Goal: Task Accomplishment & Management: Manage account settings

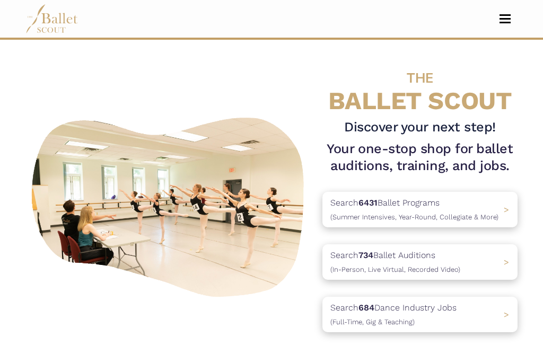
click at [506, 20] on button "Toggle navigation" at bounding box center [504, 19] width 25 height 10
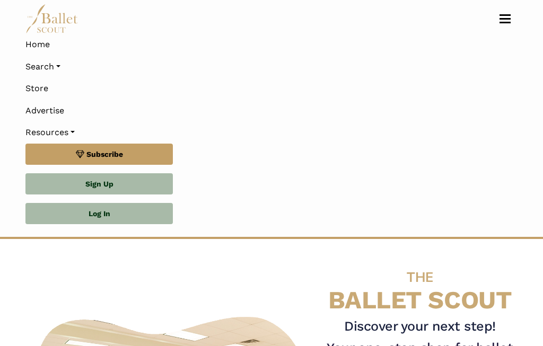
click at [127, 217] on link "Log In" at bounding box center [98, 213] width 147 height 21
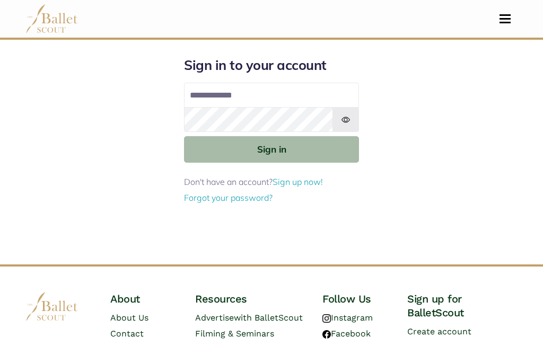
type input "**********"
click at [300, 148] on button "Sign in" at bounding box center [271, 149] width 175 height 26
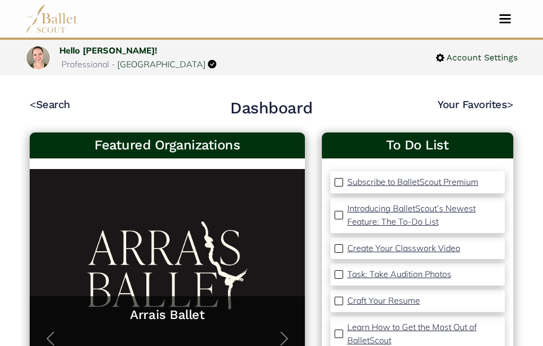
click at [488, 61] on span "Account Settings" at bounding box center [480, 58] width 73 height 14
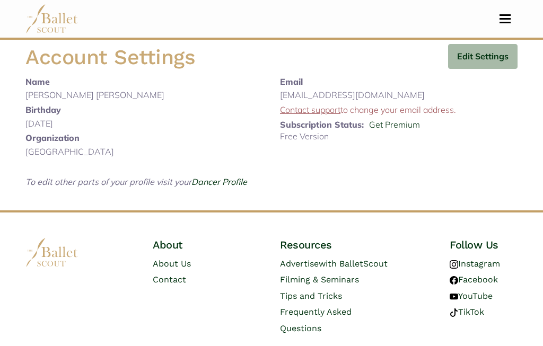
click at [484, 59] on button "Edit Settings" at bounding box center [482, 56] width 69 height 25
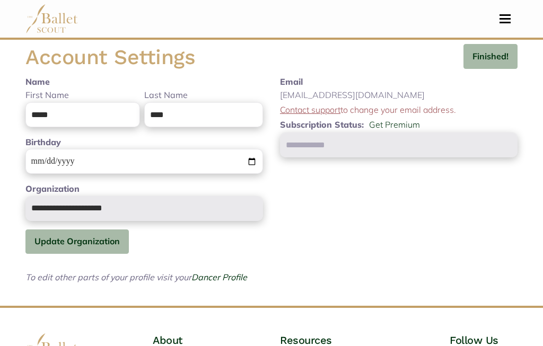
click at [508, 22] on span "Toggle navigation" at bounding box center [504, 23] width 11 height 2
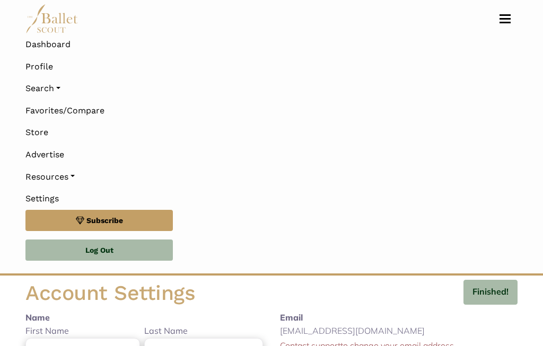
click at [41, 63] on link "Profile" at bounding box center [39, 67] width 28 height 22
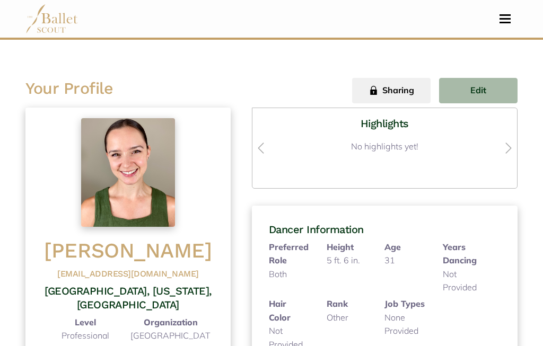
click at [475, 86] on span "Edit" at bounding box center [478, 91] width 16 height 14
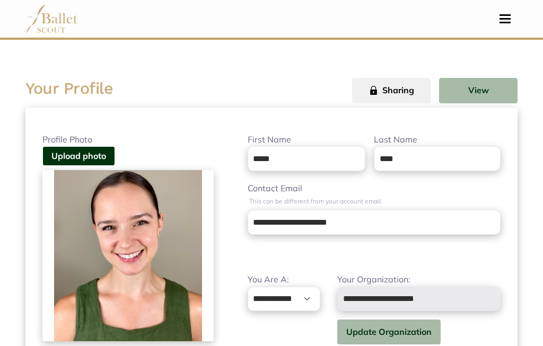
click at [122, 230] on img at bounding box center [127, 255] width 171 height 171
click at [94, 153] on button "Upload photo" at bounding box center [78, 156] width 73 height 20
click at [94, 154] on button "Upload photo" at bounding box center [78, 156] width 73 height 20
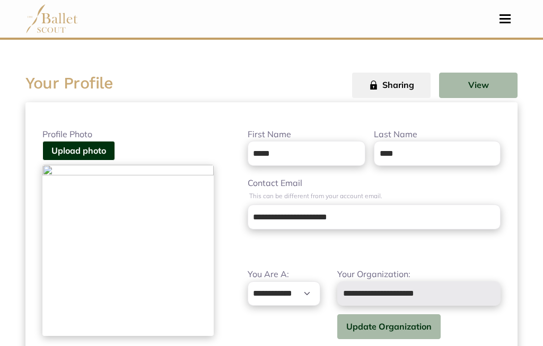
scroll to position [5, 0]
click at [486, 85] on button "View" at bounding box center [478, 85] width 78 height 25
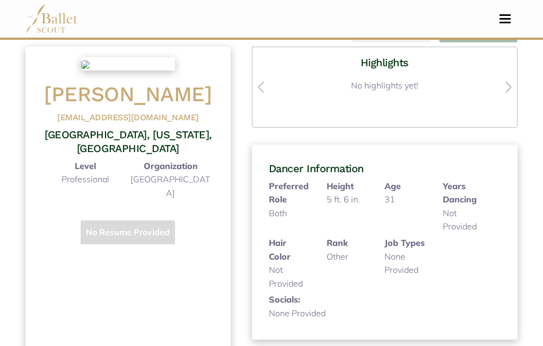
scroll to position [0, 0]
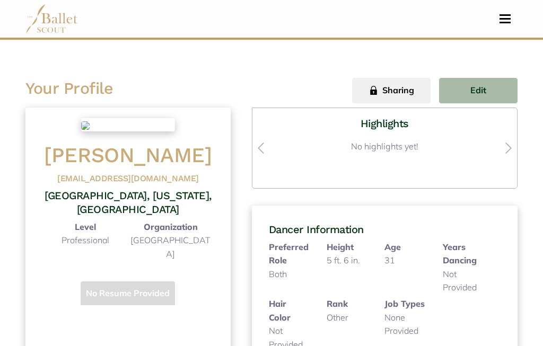
click at [477, 86] on button "Edit" at bounding box center [478, 90] width 78 height 25
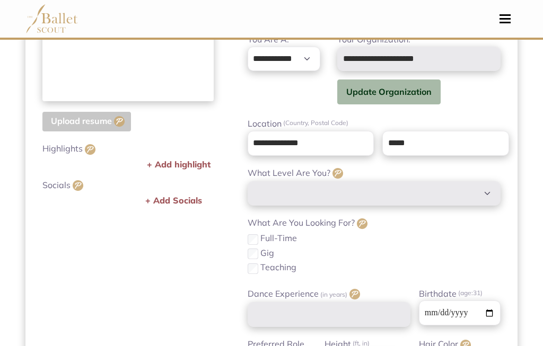
scroll to position [241, 0]
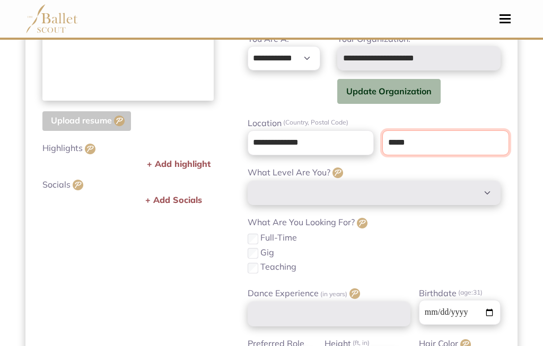
click at [459, 139] on input "*****" at bounding box center [445, 142] width 127 height 25
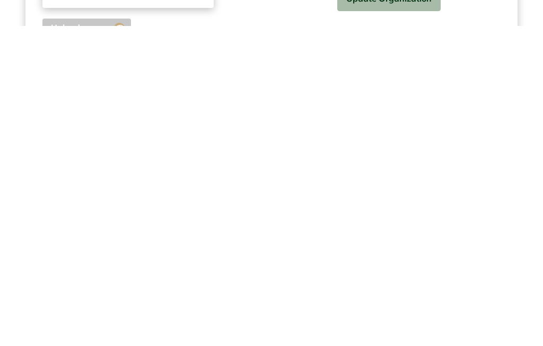
scroll to position [0, 0]
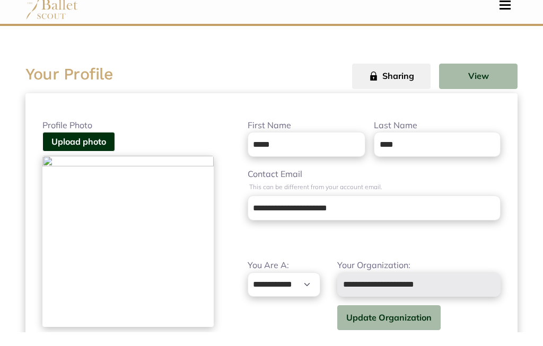
type input "*****"
click at [485, 81] on button "View" at bounding box center [478, 90] width 78 height 25
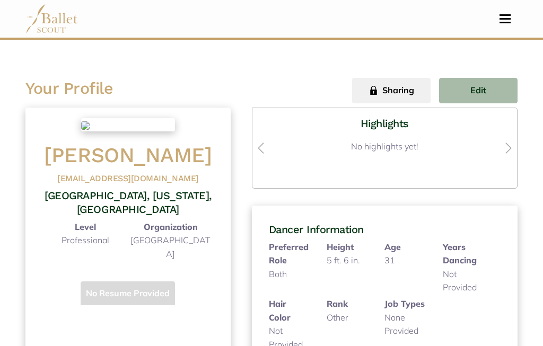
click at [509, 21] on button "Toggle navigation" at bounding box center [504, 19] width 25 height 10
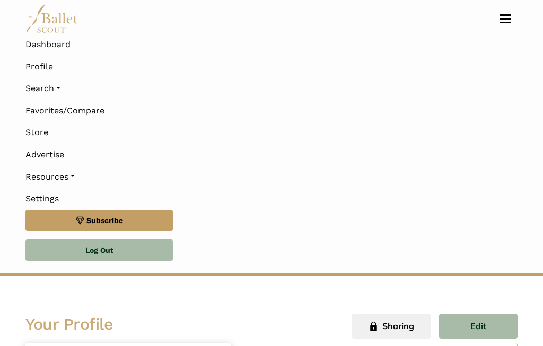
click at [54, 86] on link "Search" at bounding box center [271, 88] width 492 height 22
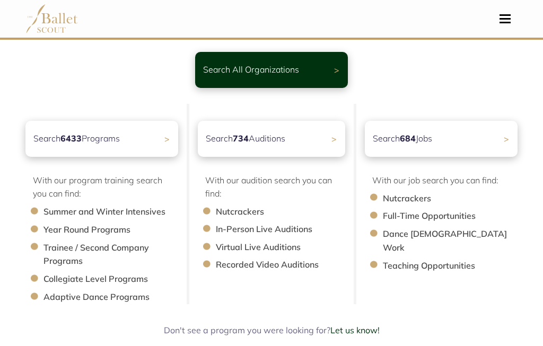
scroll to position [67, 0]
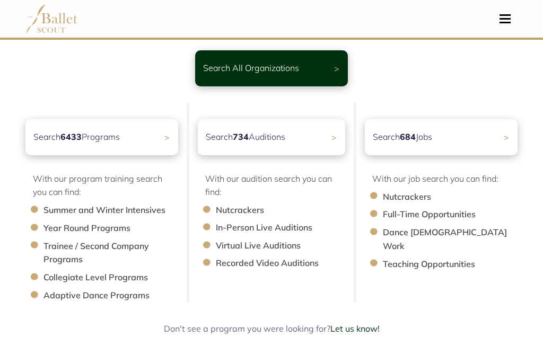
click at [428, 139] on p "Search 684 Jobs" at bounding box center [402, 137] width 59 height 14
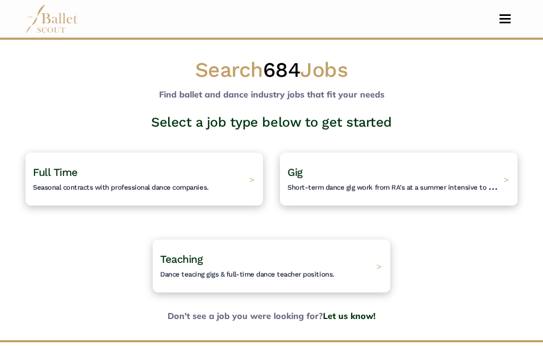
click at [474, 184] on span "Short-term dance gig work from RA's at a summer intensive to Nutcracker guestin…" at bounding box center [422, 186] width 270 height 13
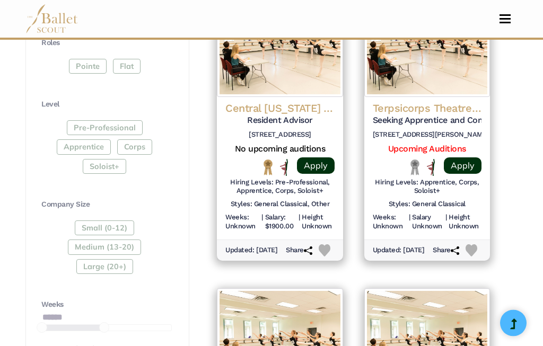
scroll to position [611, 0]
click at [100, 161] on div "Pre-Professional Apprentice Corps Soloist+" at bounding box center [106, 149] width 130 height 58
click at [102, 158] on div "Pre-Professional Apprentice Corps Soloist+" at bounding box center [106, 149] width 130 height 58
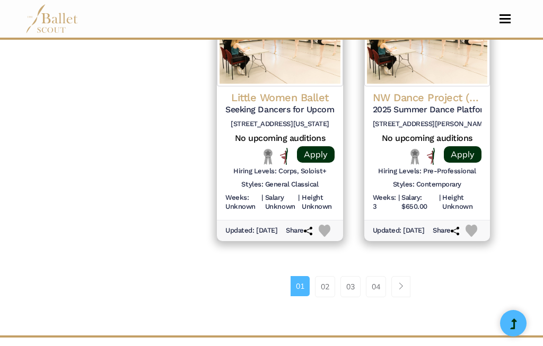
scroll to position [1521, 0]
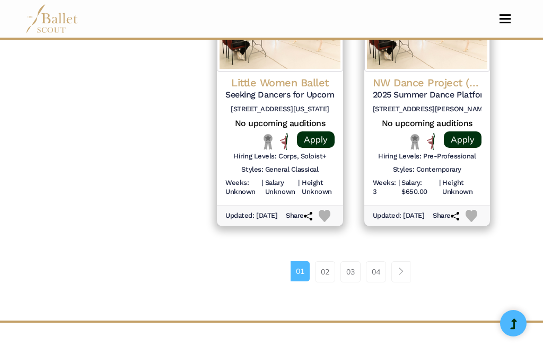
click at [404, 268] on span "Page navigation example" at bounding box center [400, 271] width 7 height 7
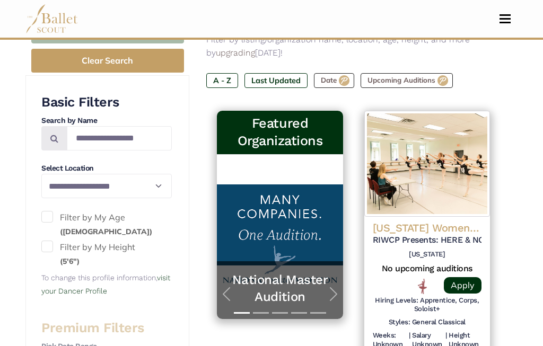
scroll to position [193, 0]
click at [267, 73] on label "Last Updated" at bounding box center [275, 80] width 63 height 15
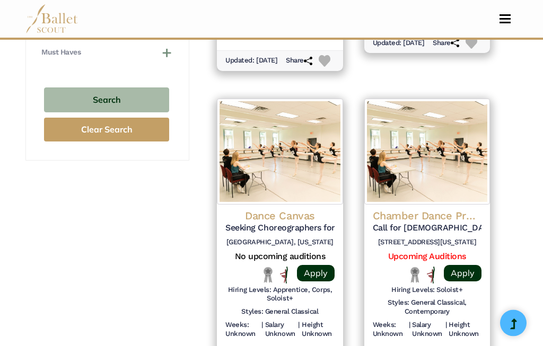
scroll to position [1107, 0]
click at [298, 152] on img at bounding box center [280, 151] width 126 height 106
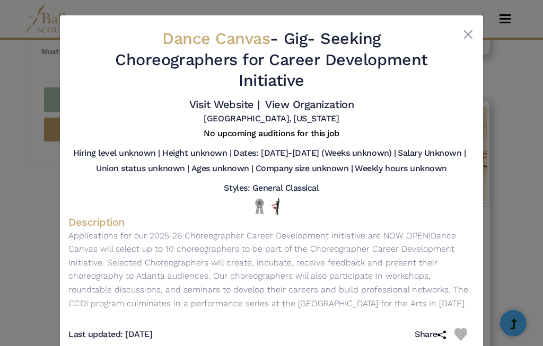
scroll to position [1101, 0]
click at [473, 36] on button "Close" at bounding box center [468, 34] width 13 height 13
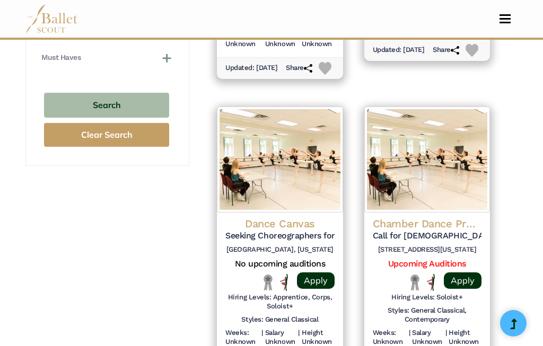
click at [464, 272] on link "Apply" at bounding box center [463, 280] width 38 height 16
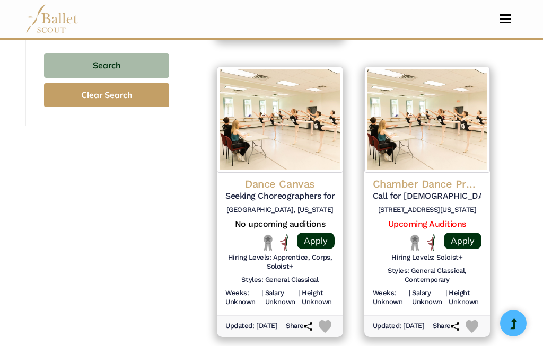
click at [434, 126] on img at bounding box center [427, 120] width 126 height 106
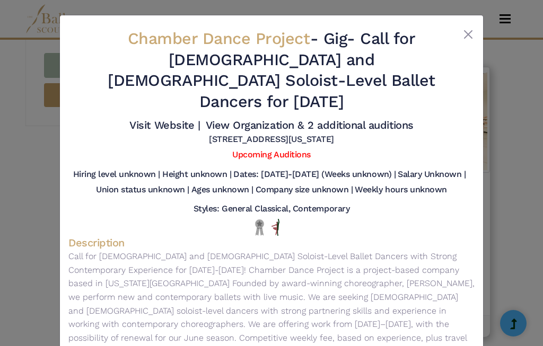
scroll to position [0, 0]
click at [476, 23] on div "Chamber Dance Project - Gig - Call for Female and Male Soloist-Level Ballet Dan…" at bounding box center [271, 208] width 423 height 386
click at [473, 34] on button "Close" at bounding box center [468, 34] width 13 height 13
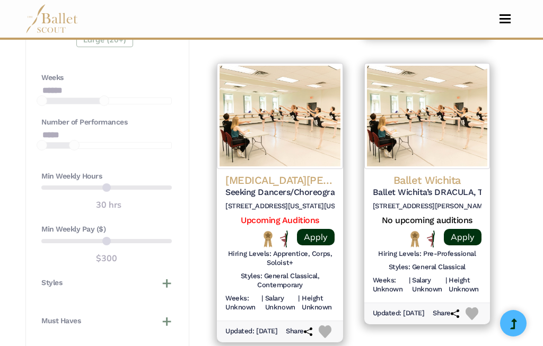
scroll to position [835, 0]
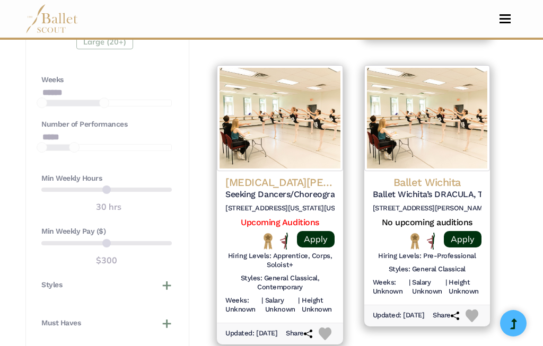
click at [436, 119] on img at bounding box center [427, 118] width 126 height 106
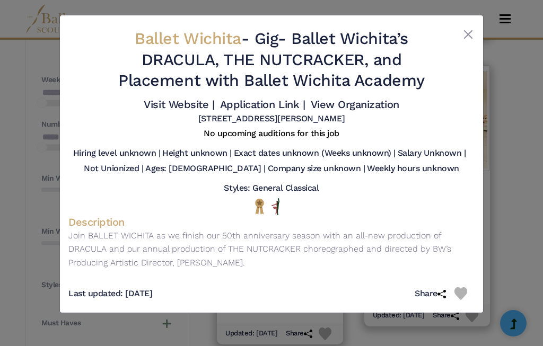
click at [473, 33] on button "Close" at bounding box center [468, 34] width 13 height 13
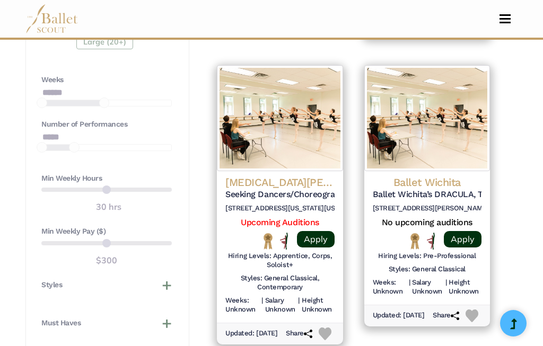
click at [466, 231] on link "Apply" at bounding box center [463, 239] width 38 height 16
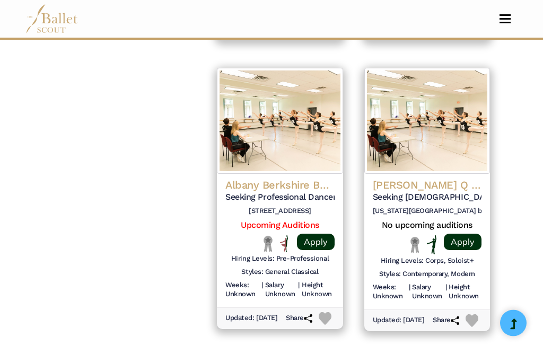
scroll to position [1438, 0]
click at [301, 130] on img at bounding box center [280, 120] width 126 height 106
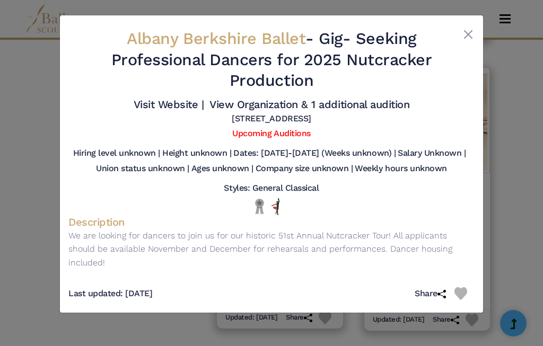
click at [469, 36] on button "Close" at bounding box center [468, 34] width 13 height 13
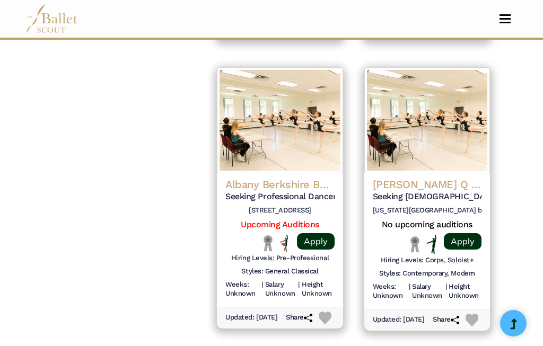
click at [316, 233] on link "Apply" at bounding box center [316, 241] width 38 height 16
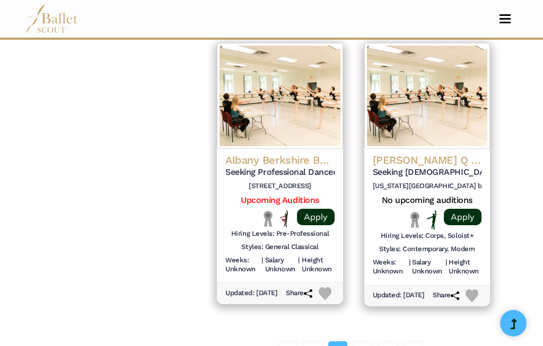
scroll to position [1462, 0]
click at [445, 116] on img at bounding box center [427, 96] width 126 height 106
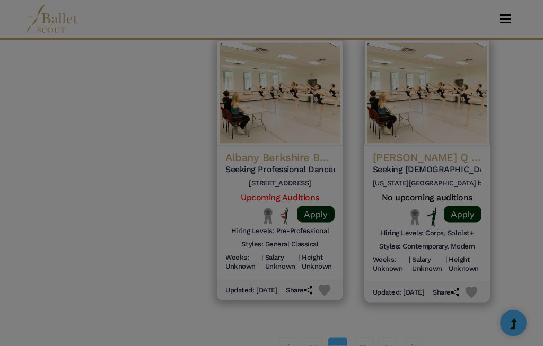
scroll to position [1462, 0]
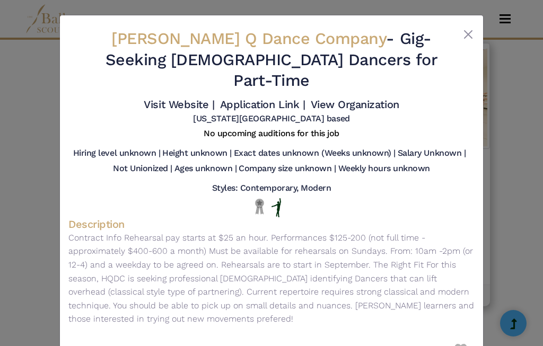
click at [470, 33] on button "Close" at bounding box center [468, 34] width 13 height 13
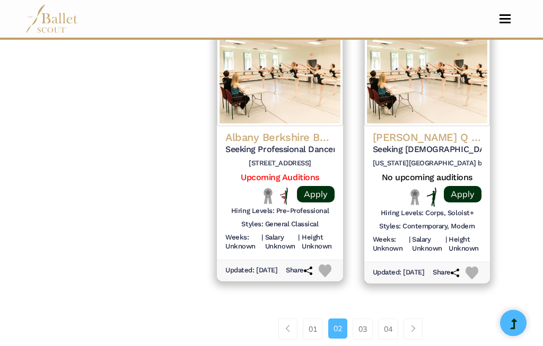
scroll to position [1485, 0]
click at [311, 319] on link "01" at bounding box center [313, 329] width 20 height 21
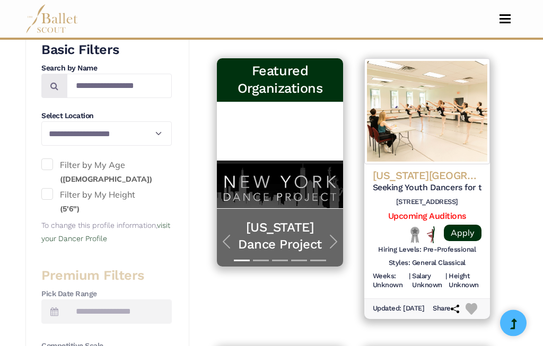
scroll to position [246, 0]
click at [454, 133] on img at bounding box center [427, 111] width 126 height 106
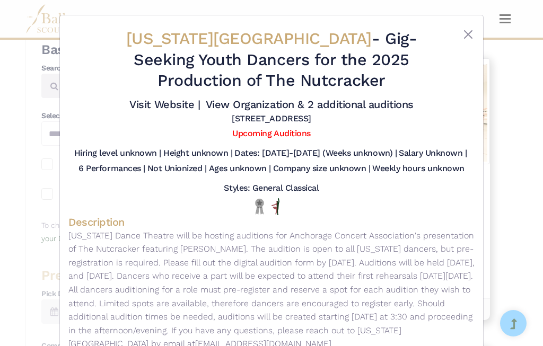
scroll to position [241, 0]
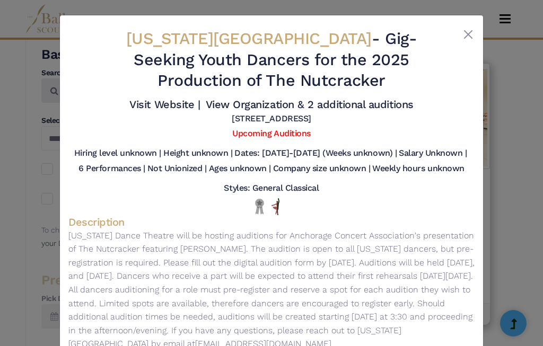
click at [466, 38] on button "Close" at bounding box center [468, 34] width 13 height 13
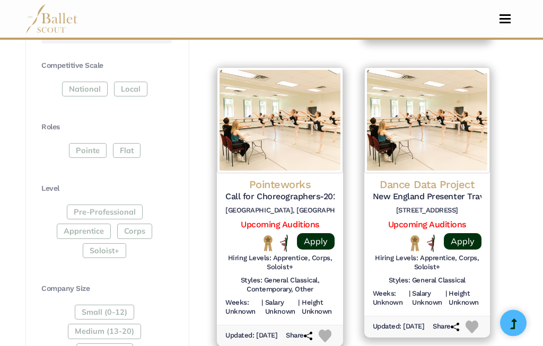
scroll to position [526, 0]
click at [446, 206] on h6 "790 Frontage Road Suite 224 Northfield, IL 60093" at bounding box center [427, 210] width 109 height 9
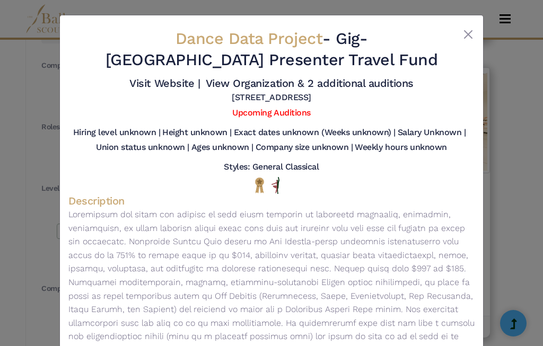
scroll to position [0, 0]
click at [470, 36] on button "Close" at bounding box center [468, 34] width 13 height 13
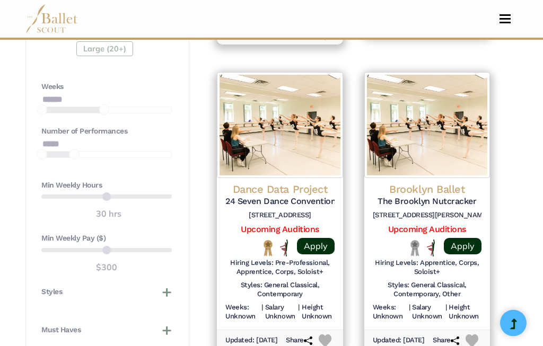
scroll to position [830, 0]
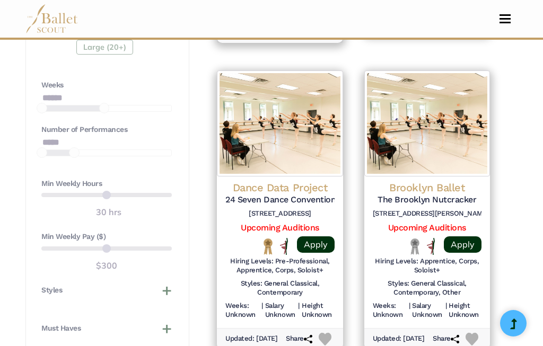
click at [310, 121] on img at bounding box center [280, 123] width 126 height 106
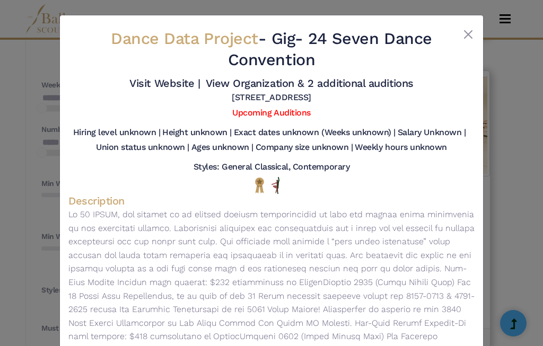
scroll to position [0, 0]
click at [473, 32] on button "Close" at bounding box center [468, 34] width 13 height 13
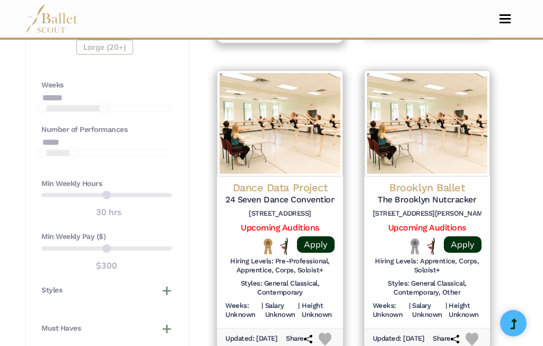
click at [447, 145] on img at bounding box center [427, 123] width 126 height 106
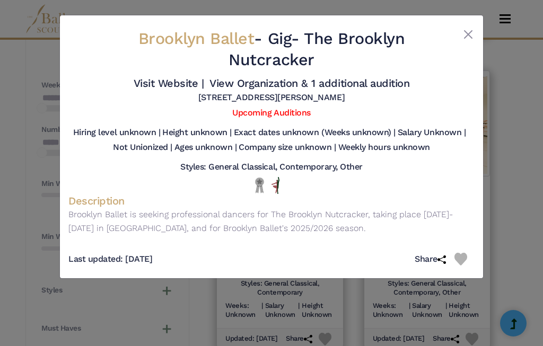
click at [473, 26] on div "Brooklyn Ballet - Gig - The Brooklyn Nutcracker Visit Website | View Organizati…" at bounding box center [271, 66] width 406 height 84
click at [472, 33] on button "Close" at bounding box center [468, 34] width 13 height 13
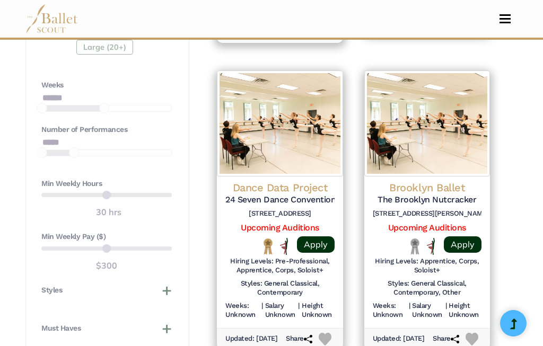
click at [467, 236] on link "Apply" at bounding box center [463, 244] width 38 height 16
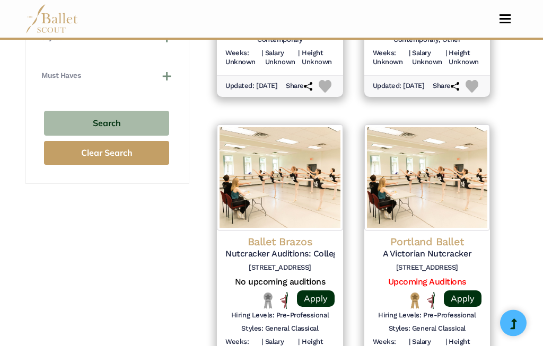
scroll to position [1083, 0]
click at [269, 157] on img at bounding box center [280, 178] width 126 height 106
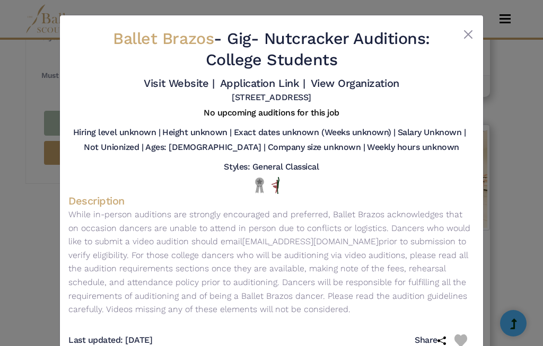
click at [470, 34] on button "Close" at bounding box center [468, 34] width 13 height 13
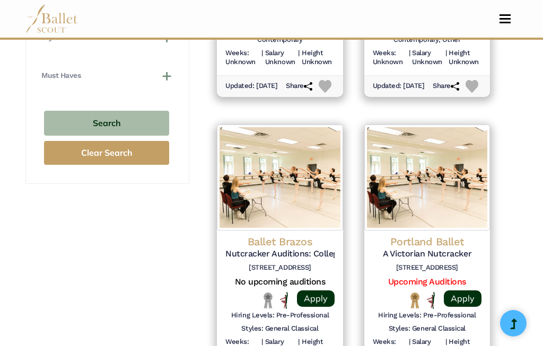
click at [452, 172] on img at bounding box center [427, 178] width 126 height 106
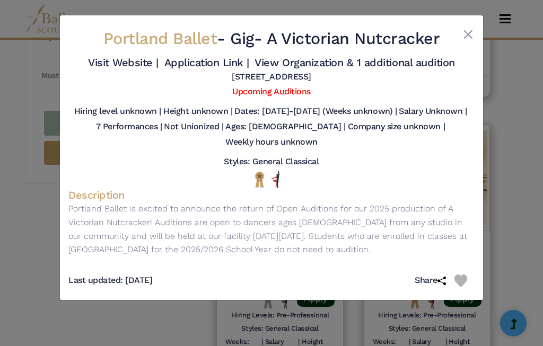
click at [471, 30] on button "Close" at bounding box center [468, 34] width 13 height 13
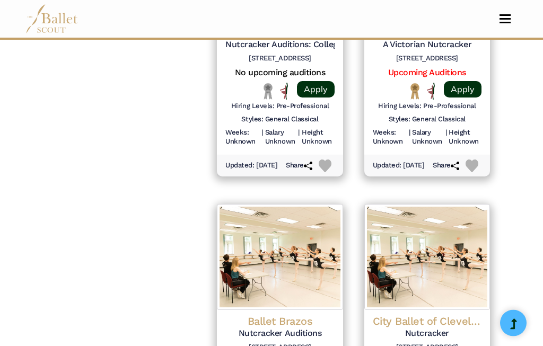
scroll to position [1292, 0]
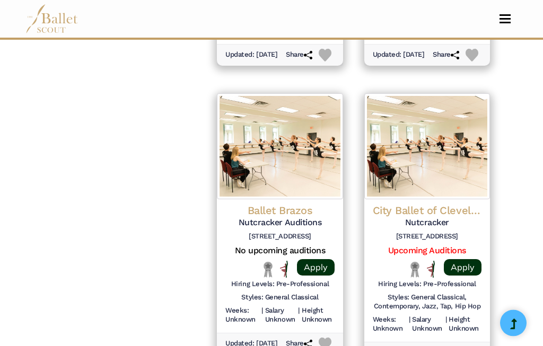
click at [449, 148] on img at bounding box center [427, 147] width 126 height 106
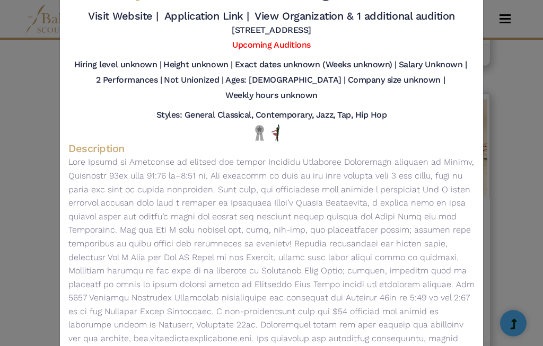
scroll to position [52, 0]
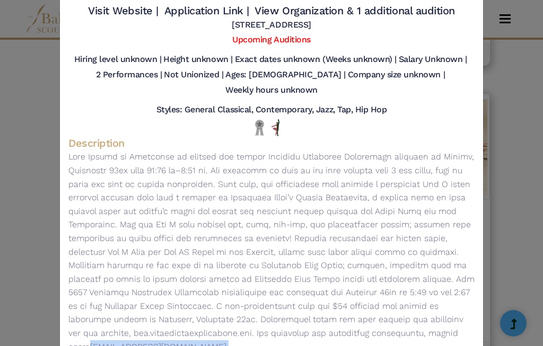
click at [511, 57] on div "City Ballet of Cleveland - Gig - Nutcracker Visit Website | Application Link | …" at bounding box center [271, 173] width 543 height 346
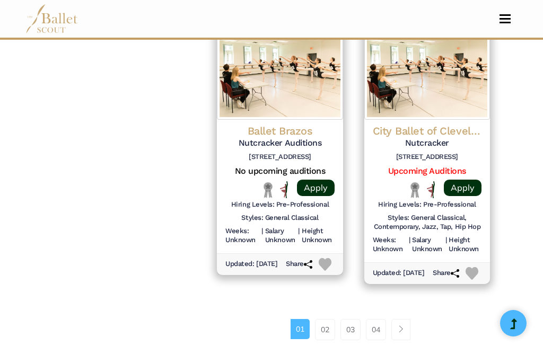
click at [445, 83] on img at bounding box center [427, 67] width 126 height 106
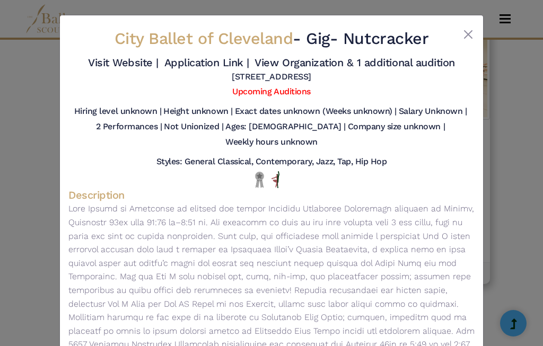
click at [472, 33] on button "Close" at bounding box center [468, 34] width 13 height 13
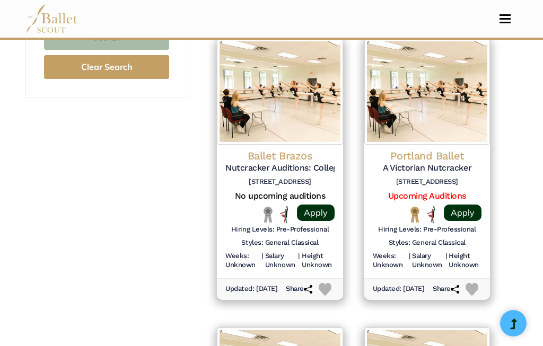
scroll to position [1168, 0]
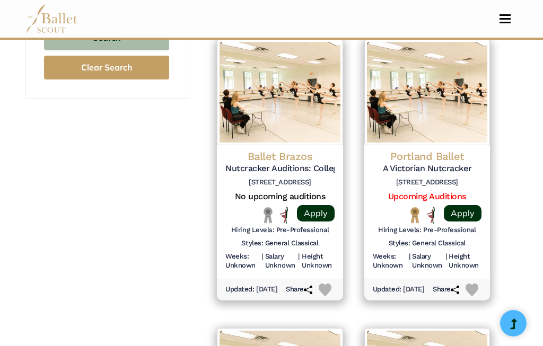
click at [443, 100] on img at bounding box center [427, 92] width 126 height 106
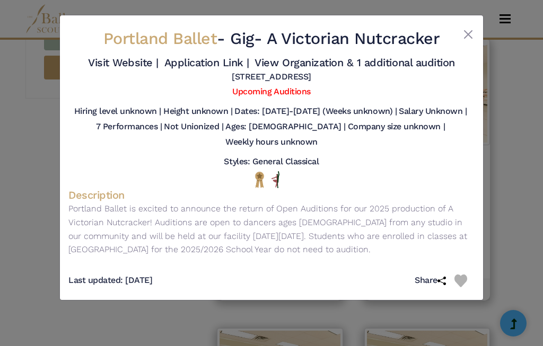
click at [467, 34] on button "Close" at bounding box center [468, 34] width 13 height 13
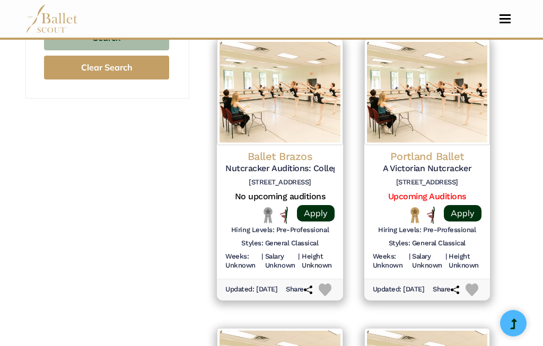
click at [464, 205] on link "Apply" at bounding box center [463, 213] width 38 height 16
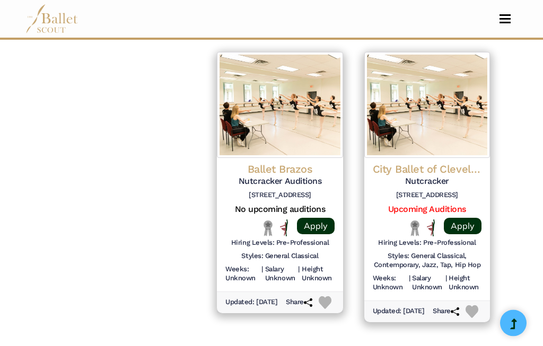
scroll to position [1444, 0]
click at [294, 109] on img at bounding box center [280, 105] width 126 height 106
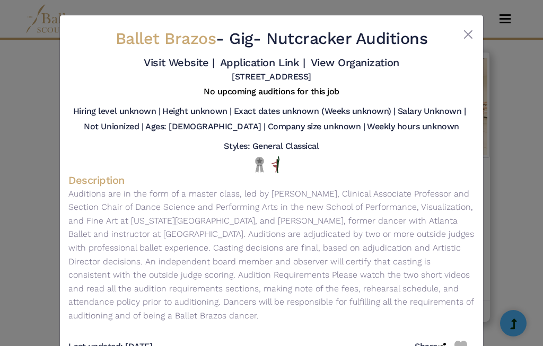
scroll to position [0, 0]
click at [473, 32] on button "Close" at bounding box center [468, 34] width 13 height 13
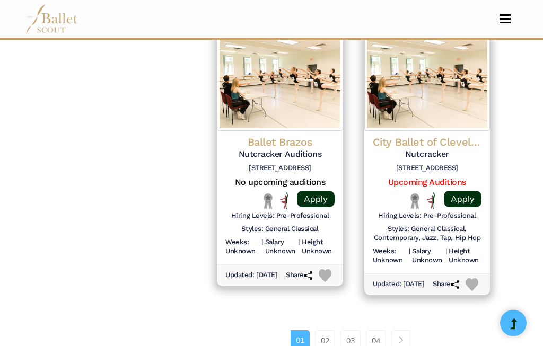
scroll to position [1473, 0]
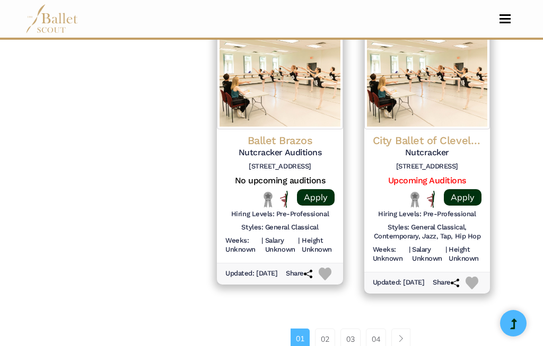
click at [324, 330] on link "02" at bounding box center [325, 339] width 20 height 21
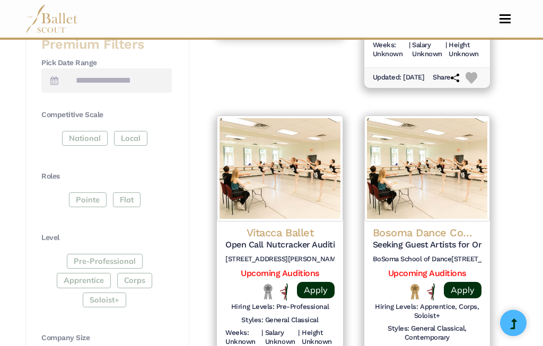
scroll to position [477, 0]
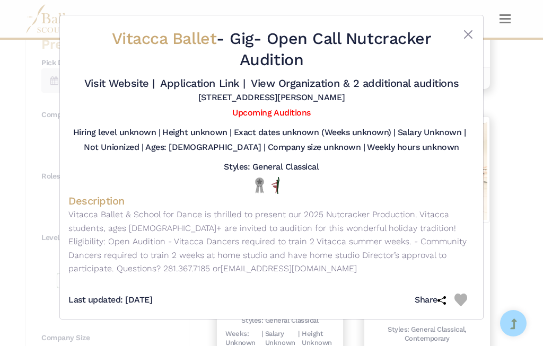
click at [469, 33] on button "Close" at bounding box center [468, 34] width 13 height 13
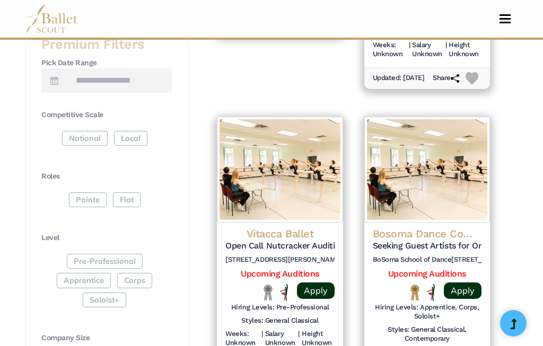
click at [411, 160] on img at bounding box center [427, 170] width 126 height 106
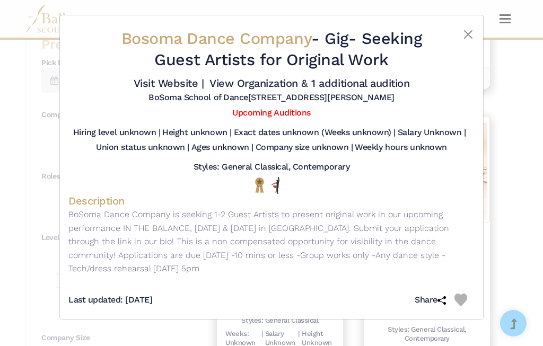
click at [467, 30] on button "Close" at bounding box center [468, 34] width 13 height 13
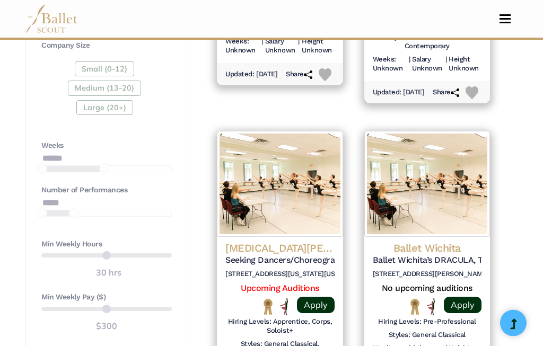
scroll to position [772, 0]
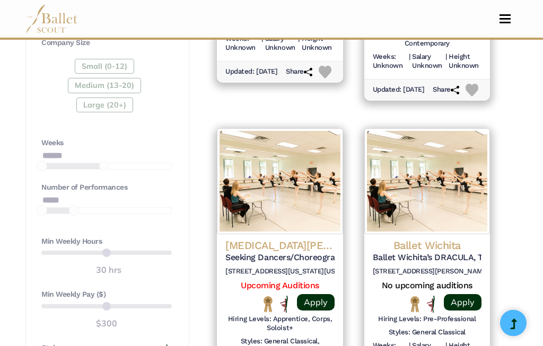
click at [276, 159] on img at bounding box center [280, 182] width 126 height 106
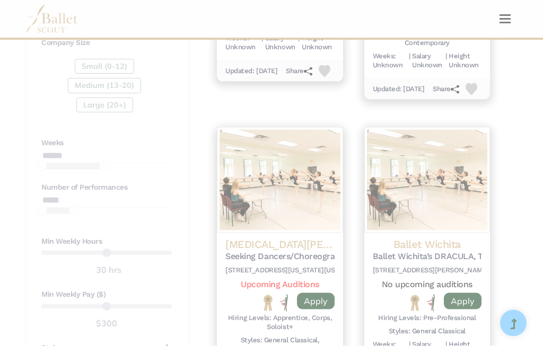
scroll to position [772, 0]
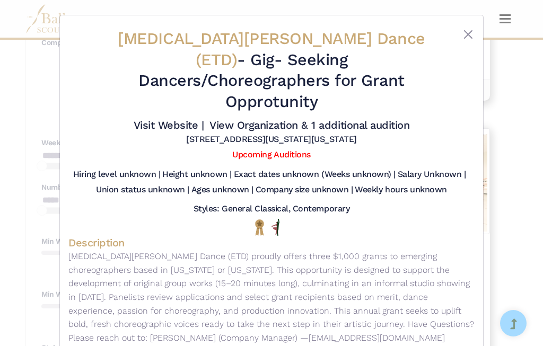
click at [466, 34] on button "Close" at bounding box center [468, 34] width 13 height 13
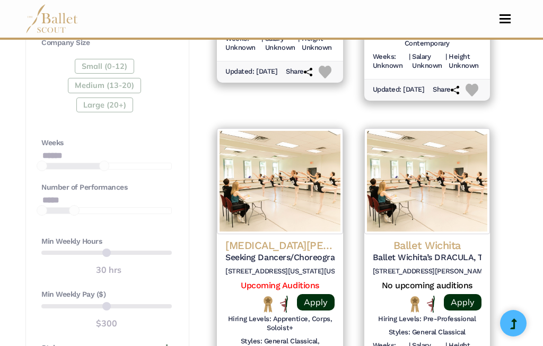
click at [417, 164] on img at bounding box center [427, 181] width 126 height 106
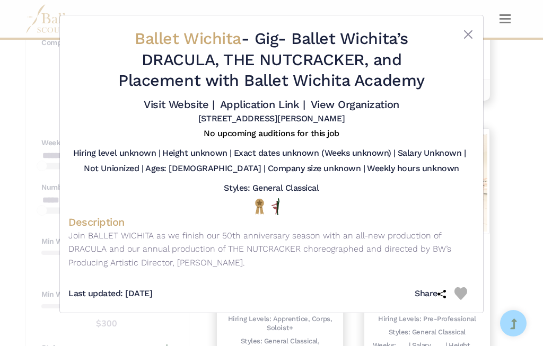
click at [473, 34] on button "Close" at bounding box center [468, 34] width 13 height 13
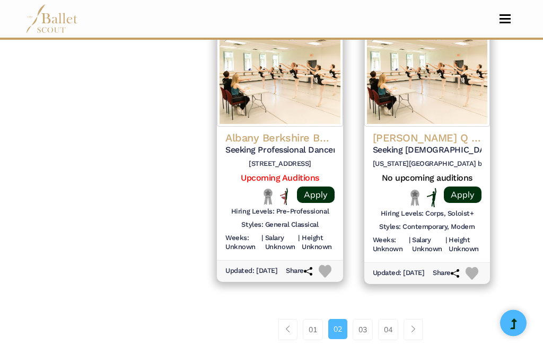
scroll to position [1497, 0]
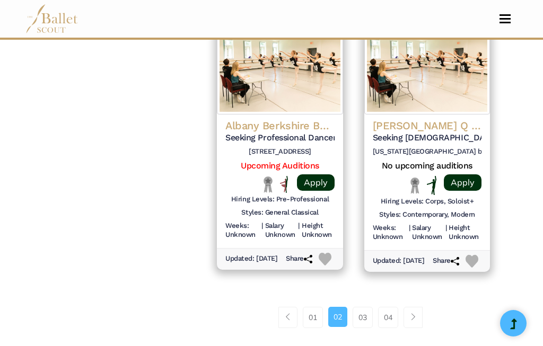
click at [361, 307] on link "03" at bounding box center [362, 317] width 20 height 21
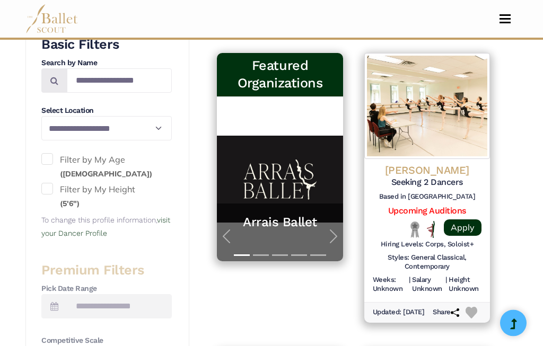
scroll to position [252, 0]
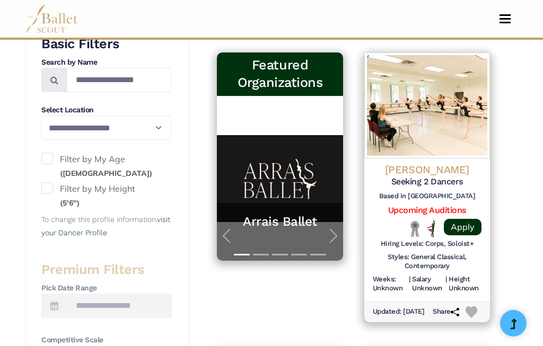
click at [423, 103] on img at bounding box center [427, 105] width 126 height 106
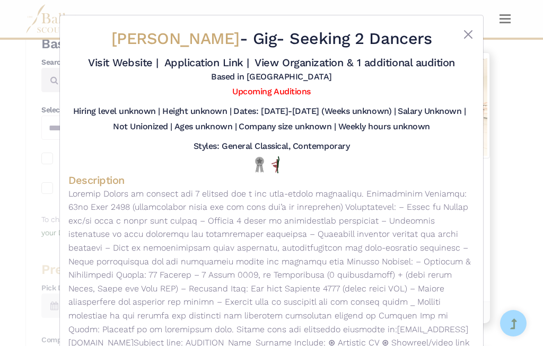
click at [469, 36] on button "Close" at bounding box center [468, 34] width 13 height 13
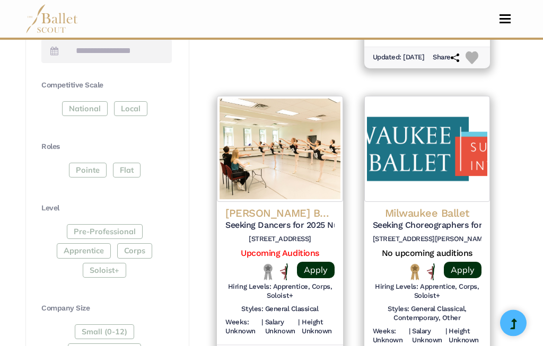
scroll to position [507, 0]
click at [302, 161] on img at bounding box center [280, 149] width 126 height 106
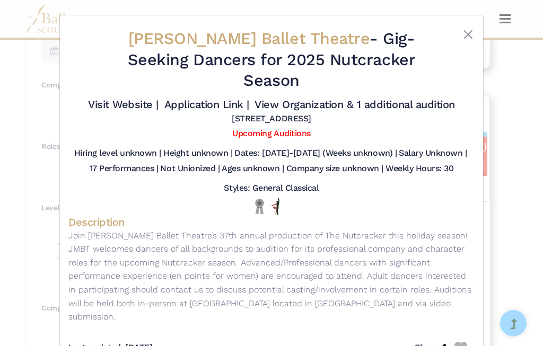
click at [471, 31] on button "Close" at bounding box center [468, 34] width 13 height 13
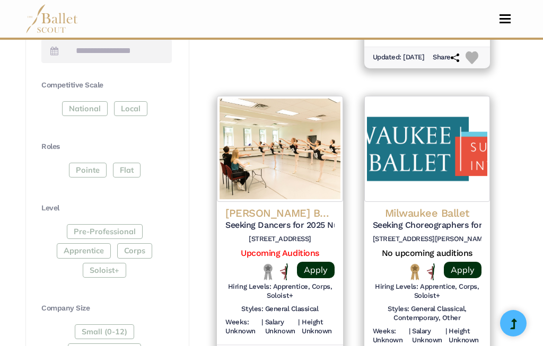
click at [319, 262] on link "Apply" at bounding box center [316, 270] width 38 height 16
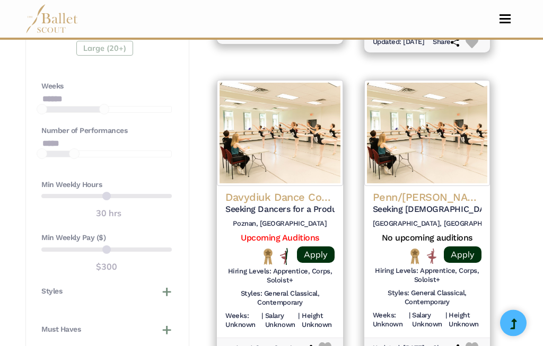
scroll to position [829, 0]
click at [269, 129] on img at bounding box center [280, 133] width 126 height 106
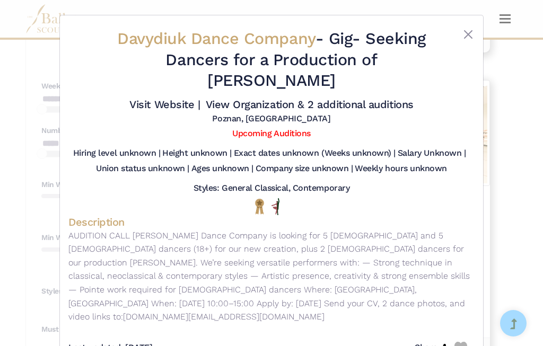
click at [471, 33] on button "Close" at bounding box center [468, 34] width 13 height 13
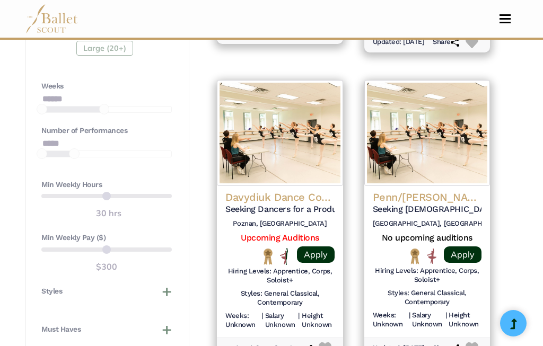
click at [404, 127] on img at bounding box center [427, 133] width 126 height 106
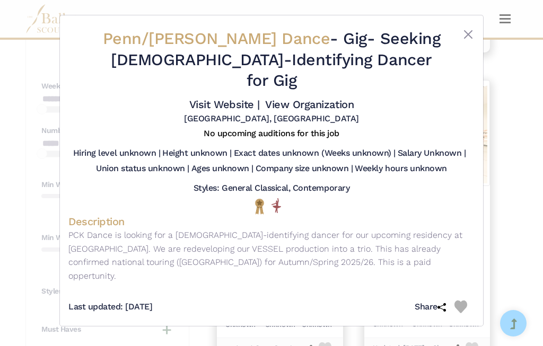
click at [473, 36] on button "Close" at bounding box center [468, 34] width 13 height 13
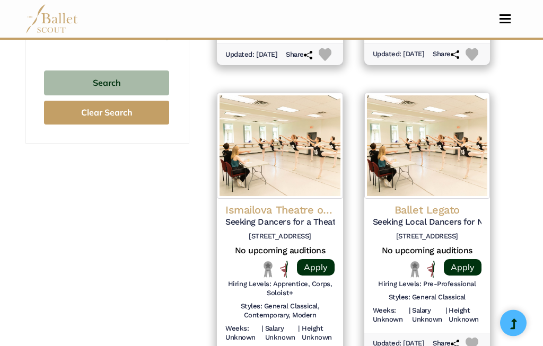
scroll to position [1125, 0]
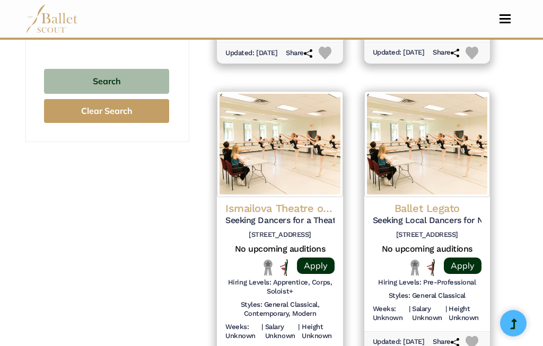
click at [436, 147] on img at bounding box center [427, 144] width 126 height 106
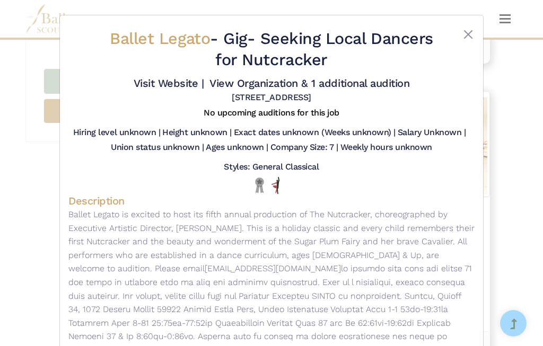
scroll to position [0, 0]
click at [471, 37] on button "Close" at bounding box center [468, 34] width 13 height 13
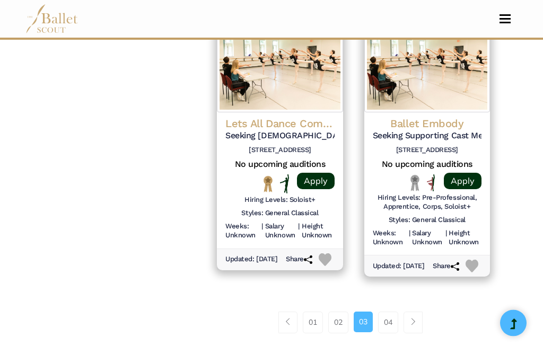
scroll to position [1520, 0]
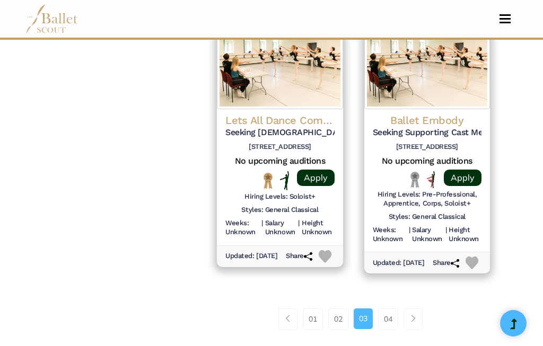
click at [417, 315] on span "Page navigation example" at bounding box center [412, 318] width 7 height 7
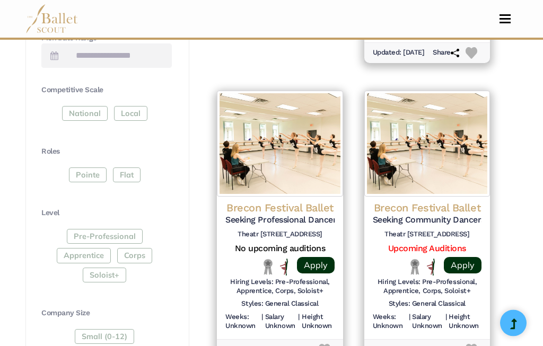
scroll to position [502, 0]
click at [295, 148] on img at bounding box center [280, 143] width 126 height 106
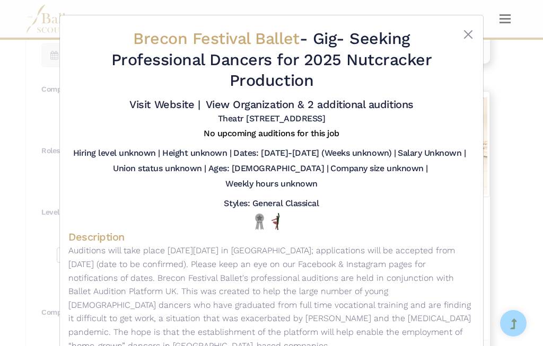
click at [473, 32] on button "Close" at bounding box center [468, 34] width 13 height 13
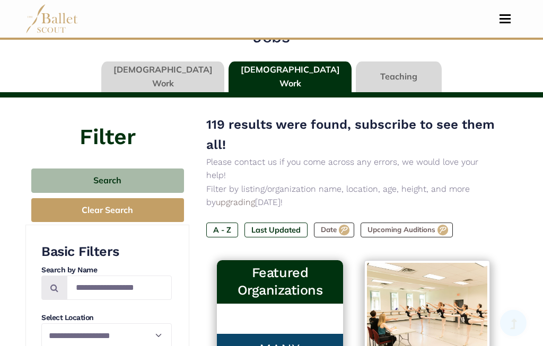
scroll to position [0, 0]
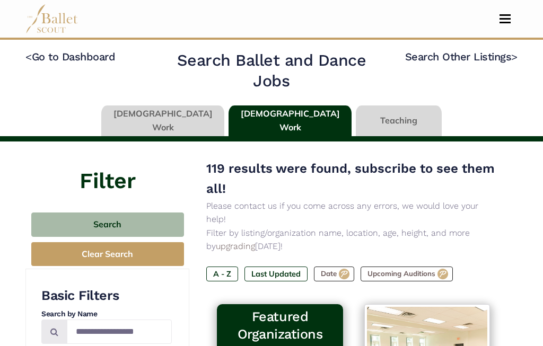
click at [368, 123] on link at bounding box center [399, 120] width 86 height 30
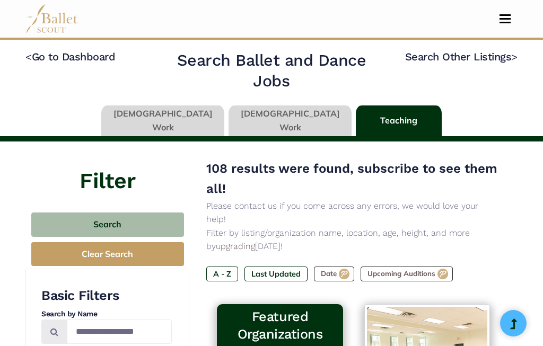
click at [282, 267] on label "Last Updated" at bounding box center [275, 274] width 63 height 15
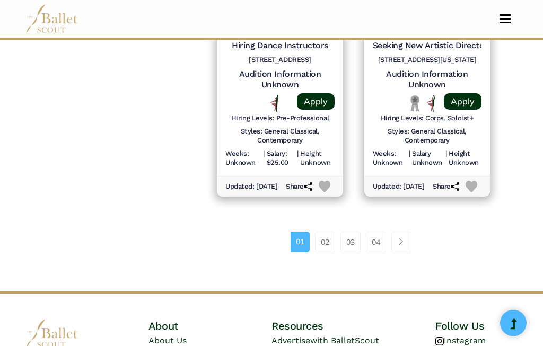
scroll to position [1639, 0]
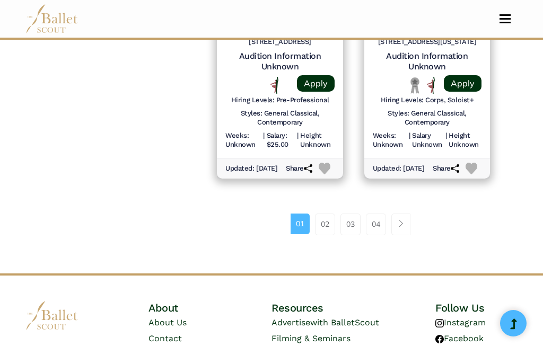
click at [405, 217] on link "Page navigation example" at bounding box center [400, 224] width 19 height 21
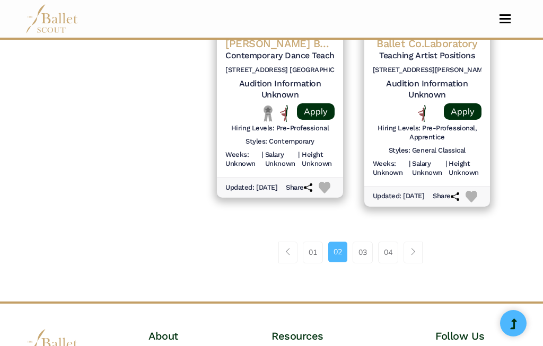
scroll to position [1631, 0]
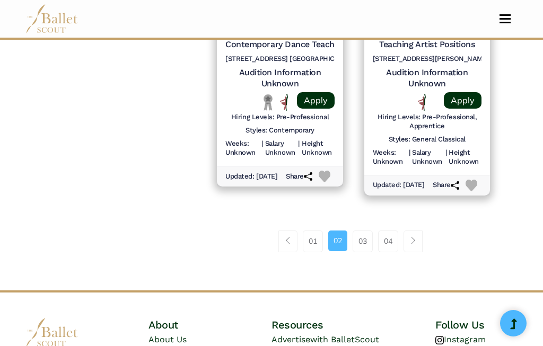
click at [419, 235] on link "Page navigation example" at bounding box center [412, 241] width 19 height 21
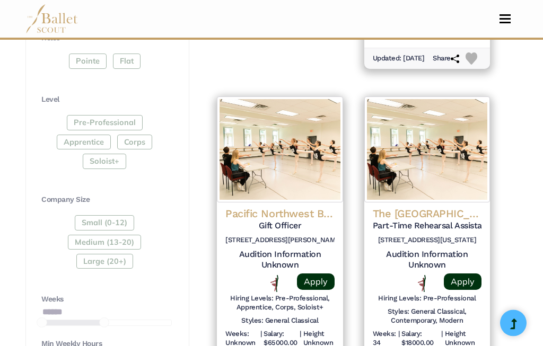
scroll to position [516, 0]
click at [448, 156] on img at bounding box center [427, 149] width 126 height 106
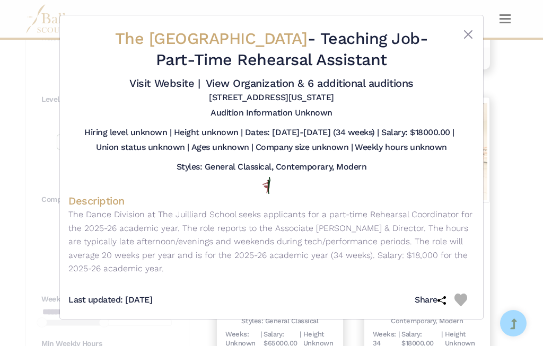
click at [470, 37] on button "Close" at bounding box center [468, 34] width 13 height 13
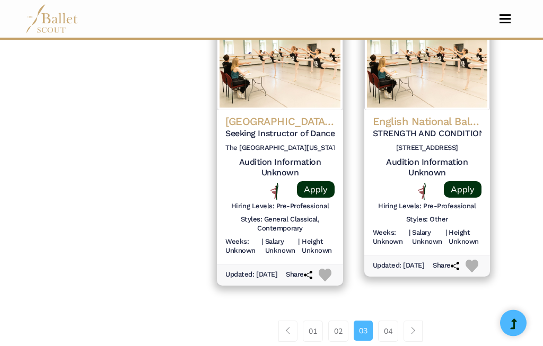
scroll to position [1543, 0]
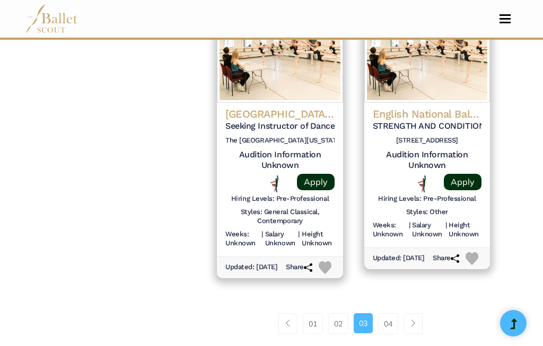
click at [416, 320] on span "Page navigation example" at bounding box center [412, 323] width 7 height 7
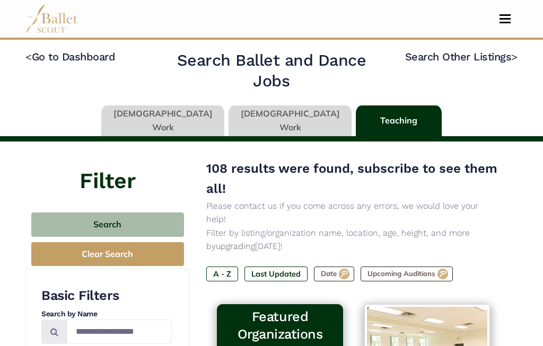
click at [199, 119] on link at bounding box center [162, 120] width 123 height 30
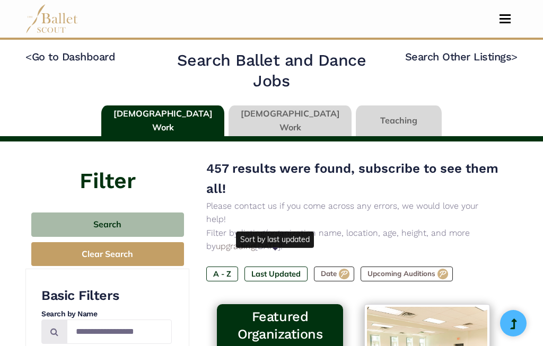
click at [277, 267] on label "Last Updated" at bounding box center [275, 274] width 63 height 15
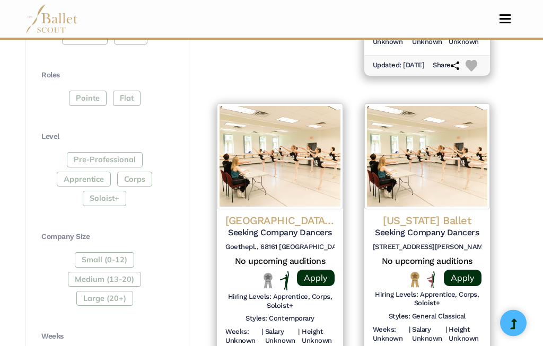
scroll to position [509, 0]
click at [453, 168] on img at bounding box center [427, 156] width 126 height 106
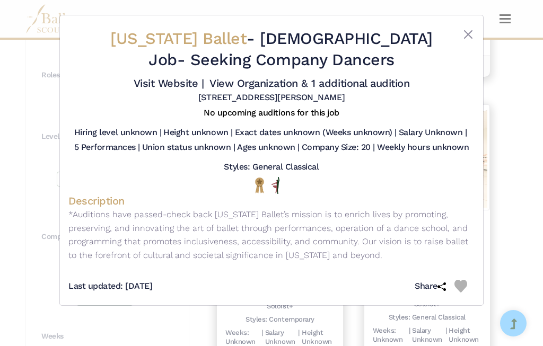
click at [472, 36] on button "Close" at bounding box center [468, 34] width 13 height 13
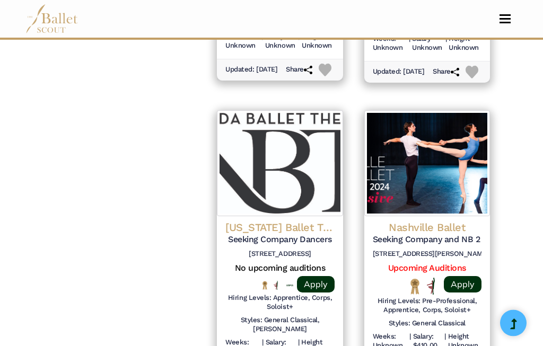
scroll to position [1402, 0]
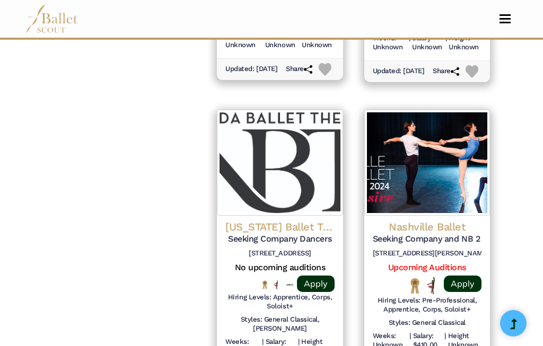
click at [272, 157] on img at bounding box center [280, 163] width 126 height 106
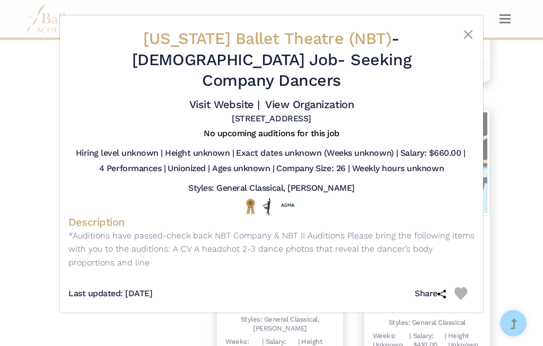
click at [107, 324] on div "[US_STATE][GEOGRAPHIC_DATA] (NBT) - [DEMOGRAPHIC_DATA] Job - Seeking Company Da…" at bounding box center [271, 173] width 543 height 346
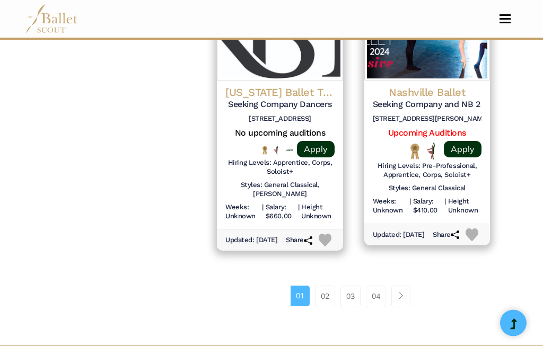
scroll to position [1536, 0]
click at [323, 286] on link "02" at bounding box center [325, 296] width 20 height 21
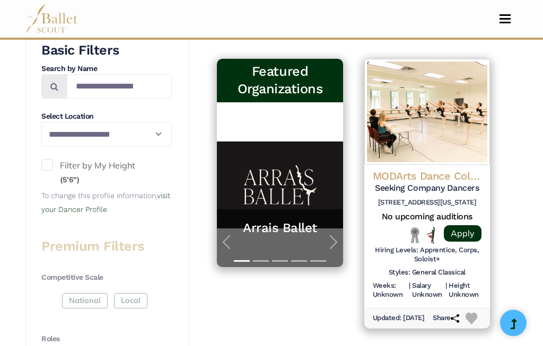
scroll to position [245, 0]
click at [417, 97] on img at bounding box center [427, 112] width 126 height 106
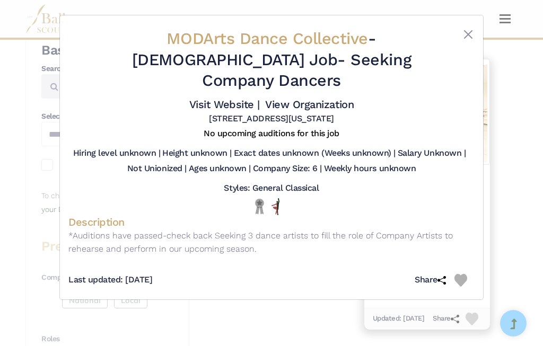
click at [465, 34] on button "Close" at bounding box center [468, 34] width 13 height 13
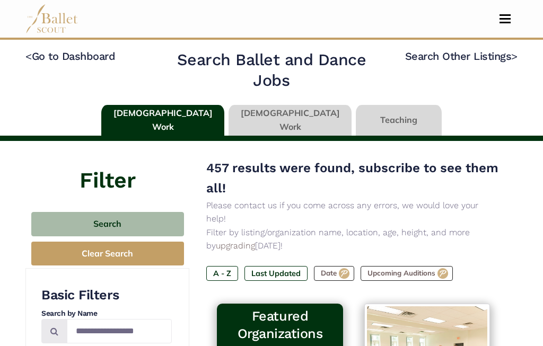
scroll to position [0, 0]
